Goal: Task Accomplishment & Management: Manage account settings

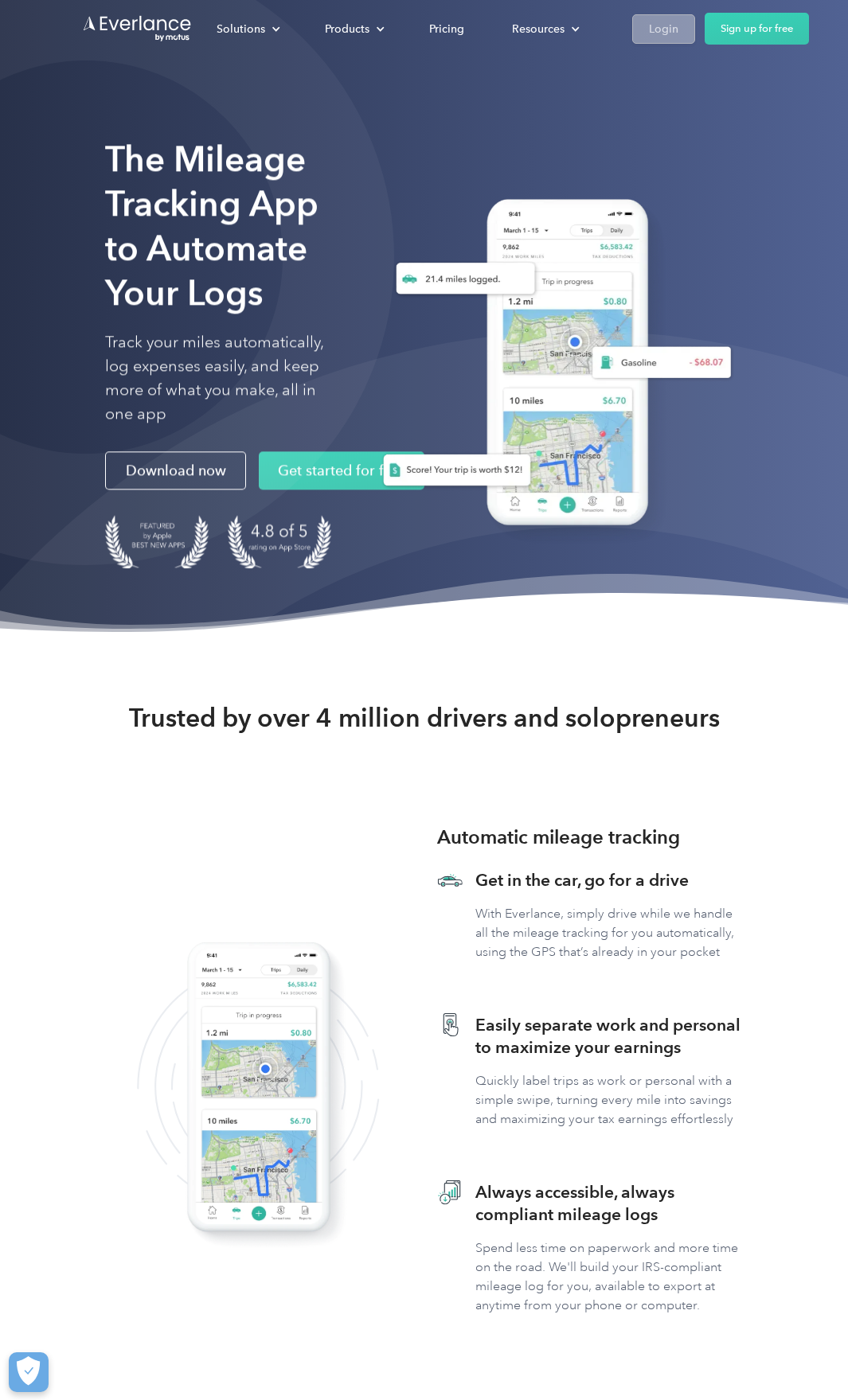
click at [667, 26] on div "Login" at bounding box center [664, 28] width 30 height 20
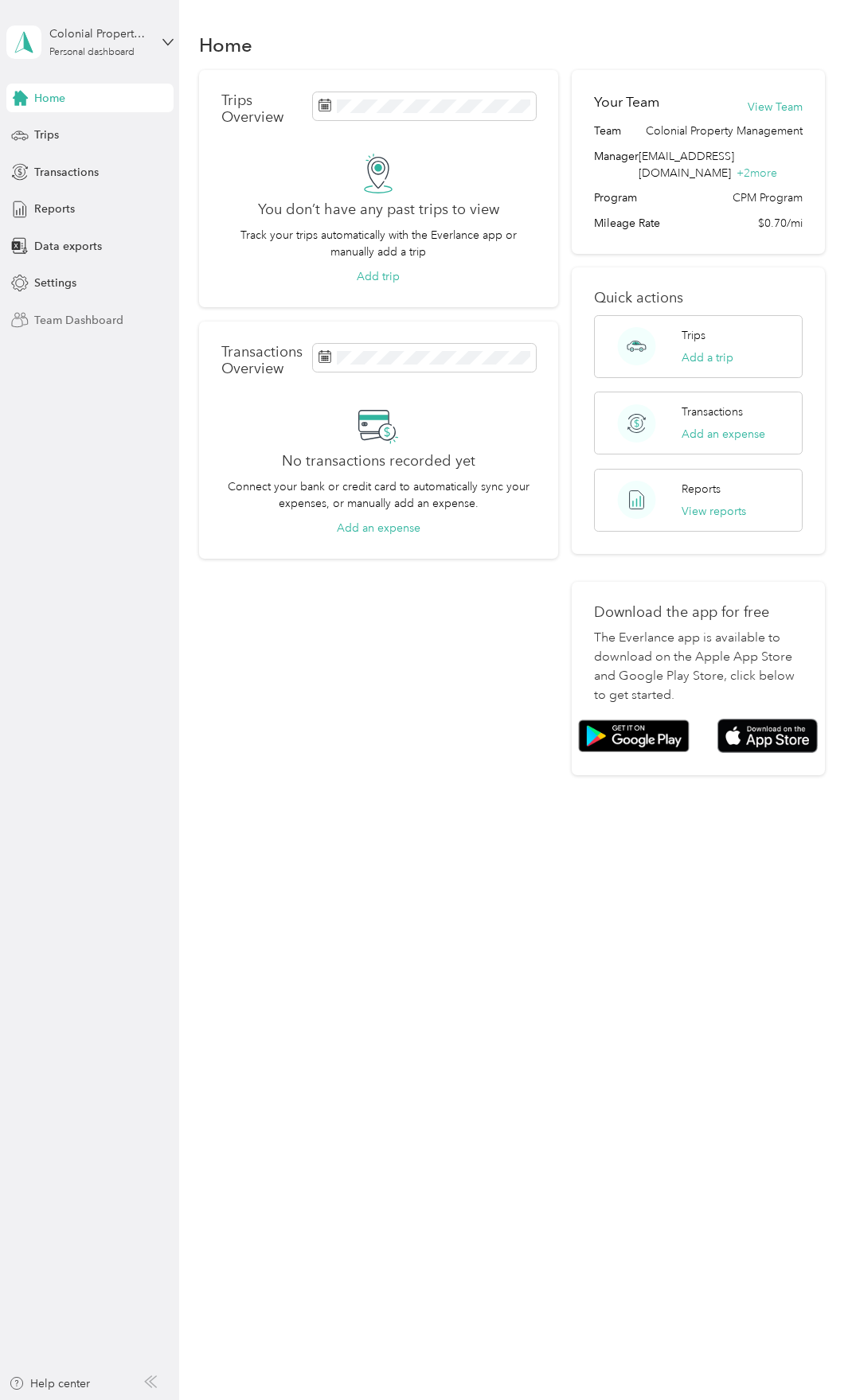
click at [70, 319] on span "Team Dashboard" at bounding box center [78, 321] width 90 height 17
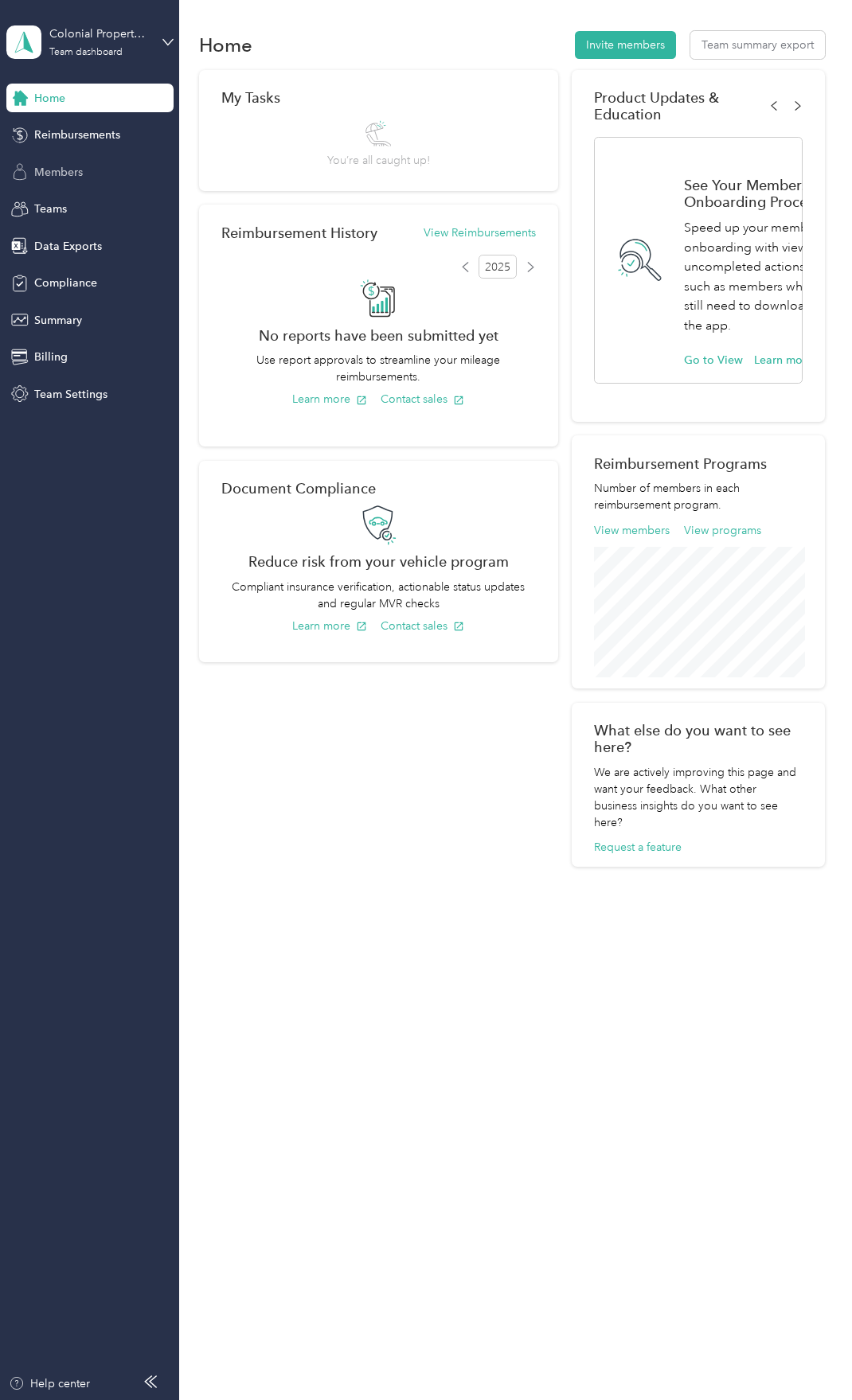
click at [56, 166] on span "Members" at bounding box center [58, 172] width 49 height 17
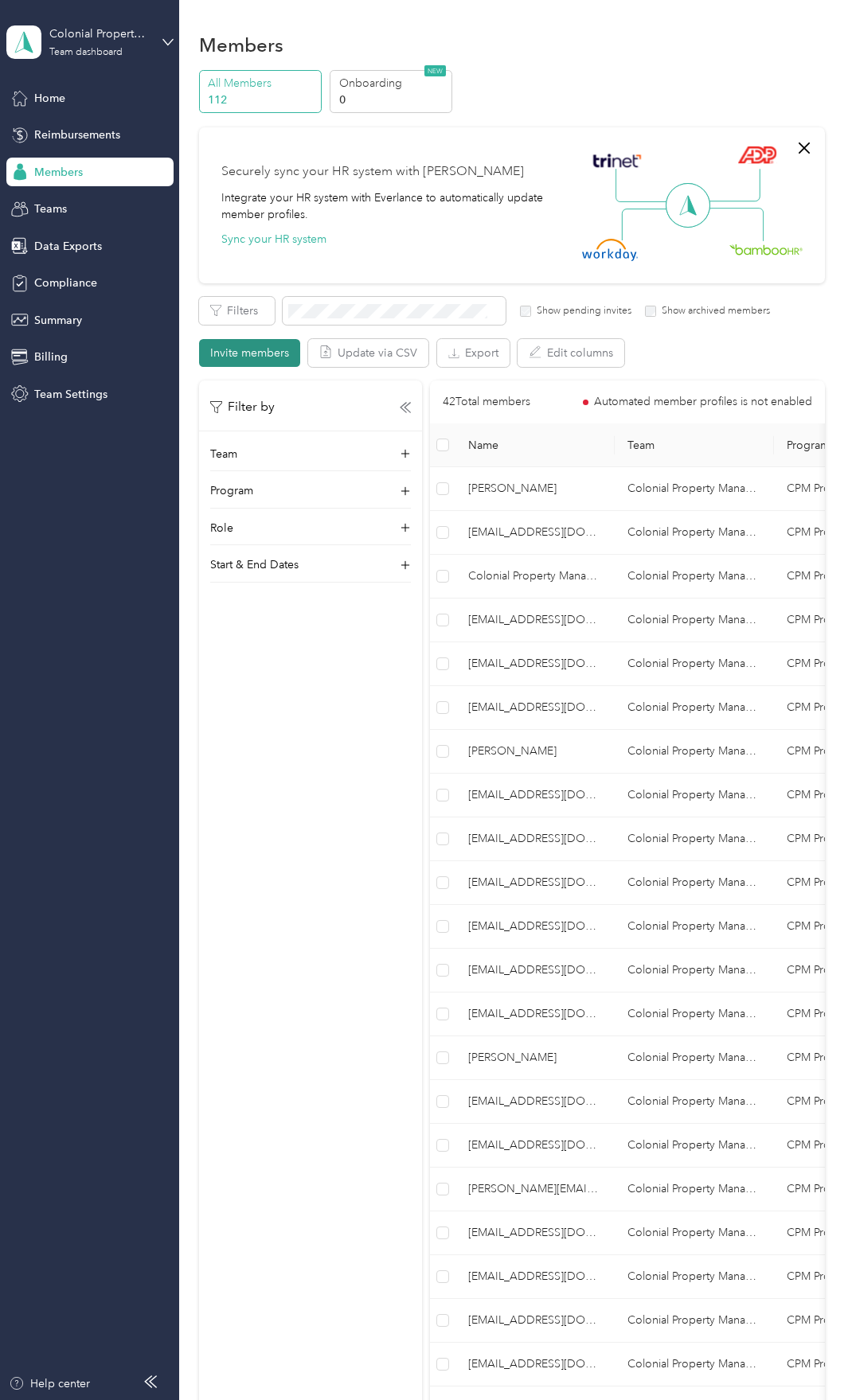
click at [235, 344] on button "Invite members" at bounding box center [249, 353] width 101 height 28
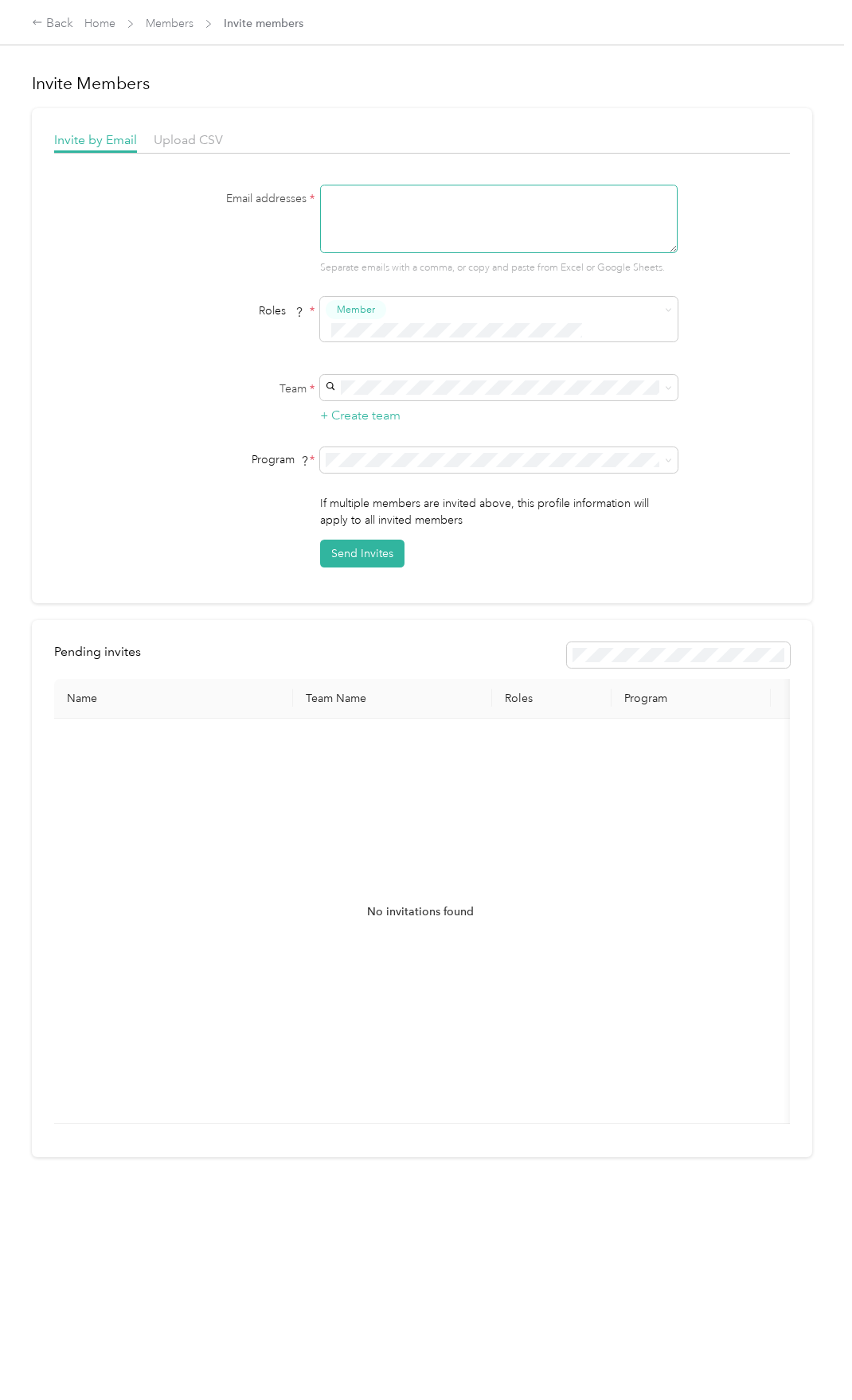
click at [349, 206] on textarea at bounding box center [498, 219] width 357 height 68
type textarea "estadel.colonialpm@gmail.com"
click at [457, 389] on div "+ Create team" at bounding box center [498, 400] width 357 height 50
click at [452, 379] on span at bounding box center [498, 388] width 357 height 26
click at [388, 399] on span "Colonial Property Management (Main organization)" at bounding box center [457, 396] width 256 height 14
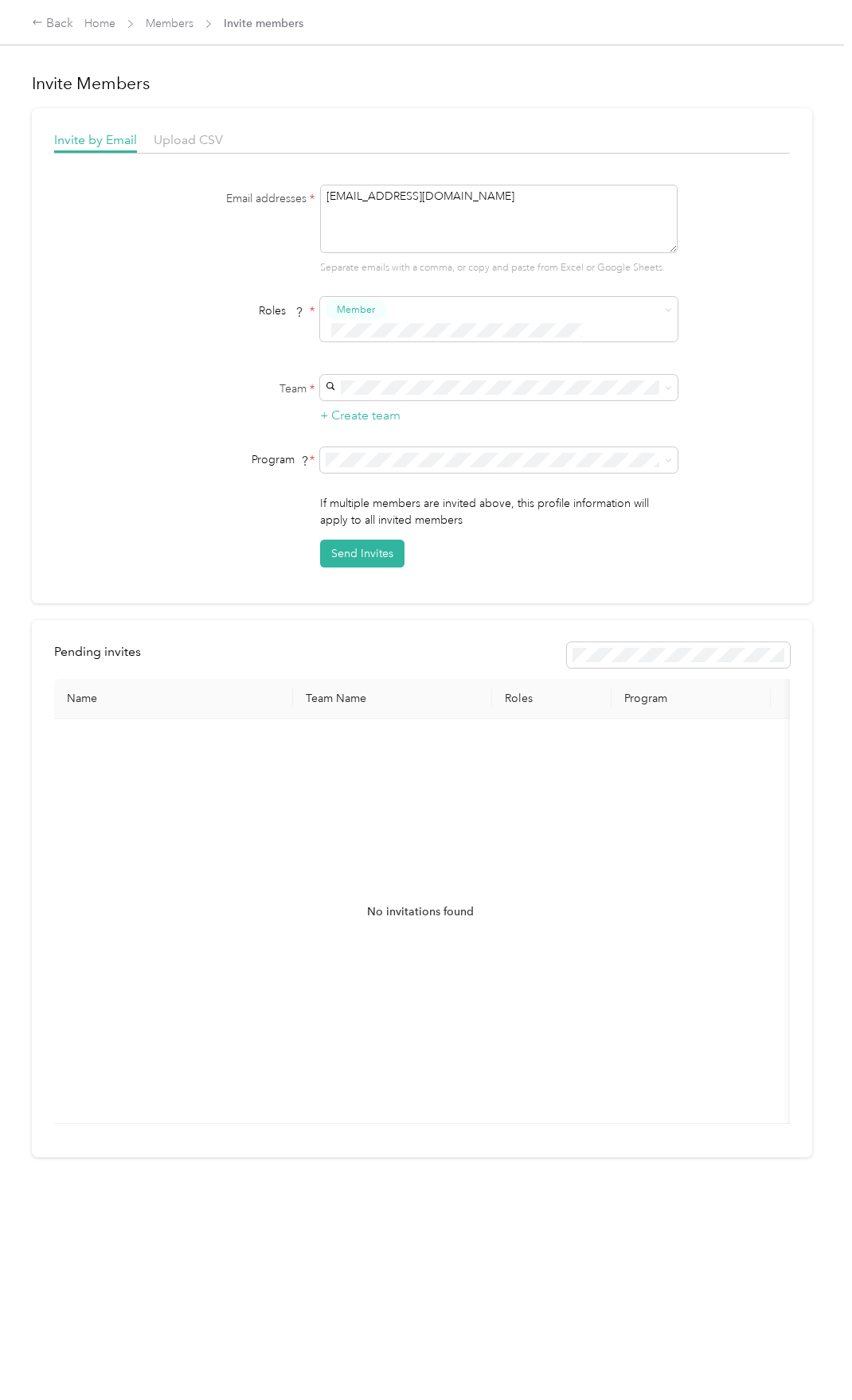
click at [368, 510] on div "If multiple members are invited above, this profile information will apply to a…" at bounding box center [498, 531] width 357 height 72
click at [350, 552] on div "Invite by Email Upload CSV Email addresses * estadel.colonialpm@gmail.com Separ…" at bounding box center [421, 356] width 780 height 495
click at [350, 545] on button "Send Invites" at bounding box center [362, 553] width 84 height 28
